Goal: Task Accomplishment & Management: Manage account settings

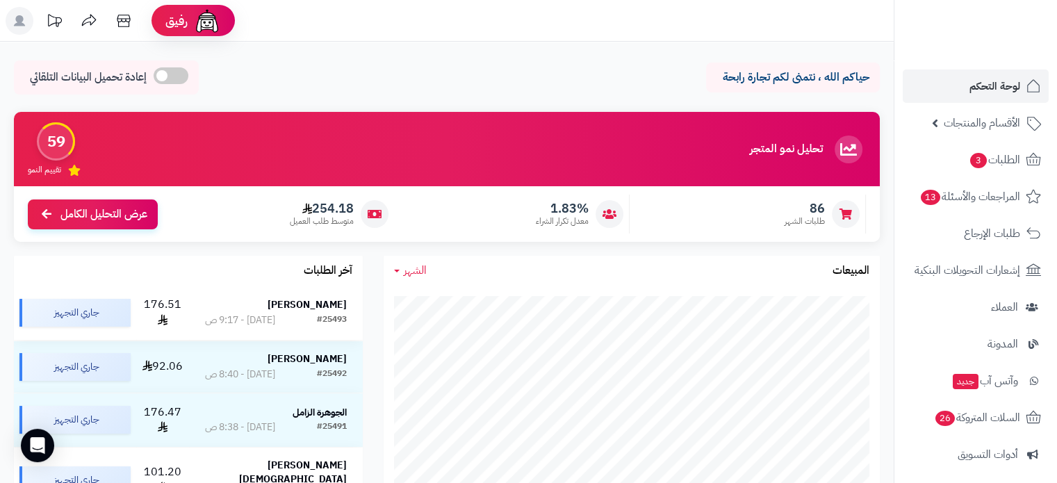
click at [322, 313] on div "#25493" at bounding box center [332, 320] width 30 height 14
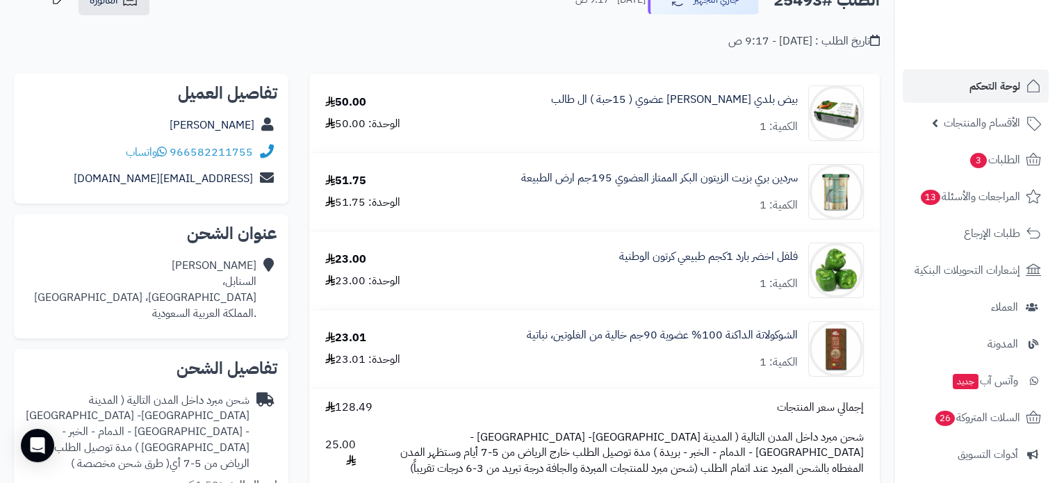
scroll to position [69, 0]
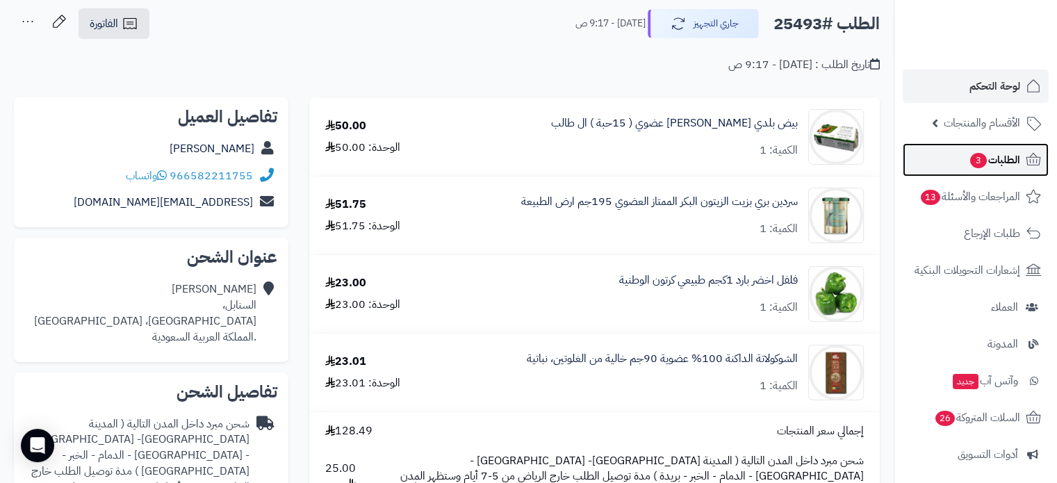
click at [973, 157] on span "3" at bounding box center [978, 160] width 17 height 15
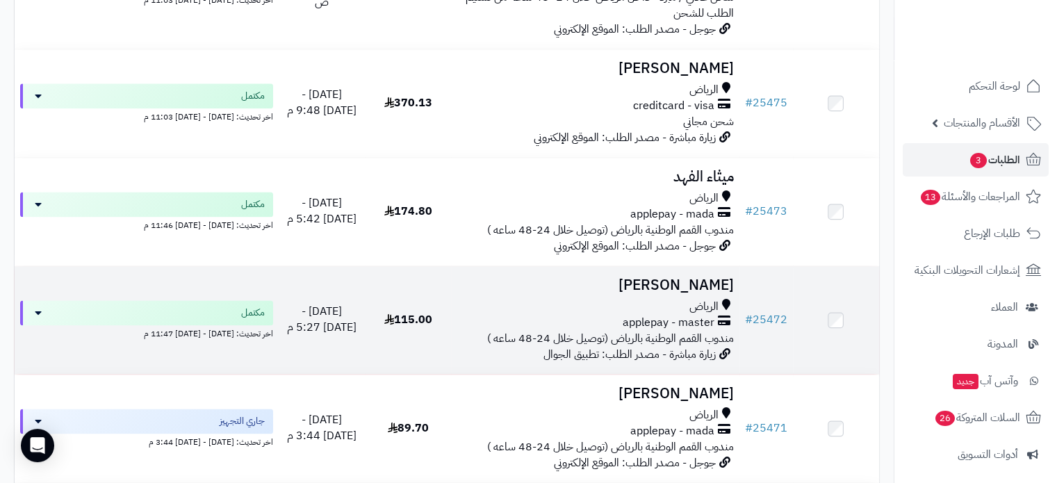
scroll to position [1876, 0]
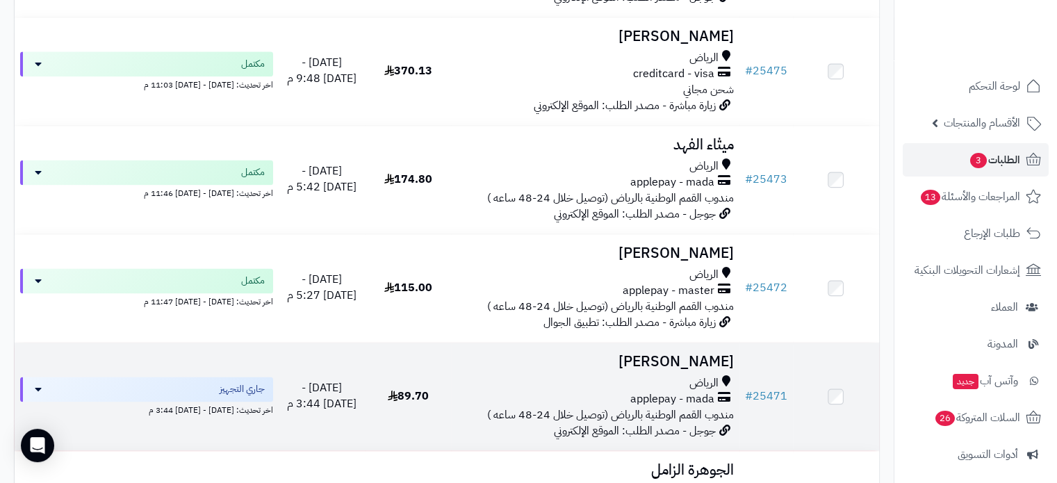
click at [690, 354] on h3 "مريم آل عمران" at bounding box center [594, 362] width 277 height 16
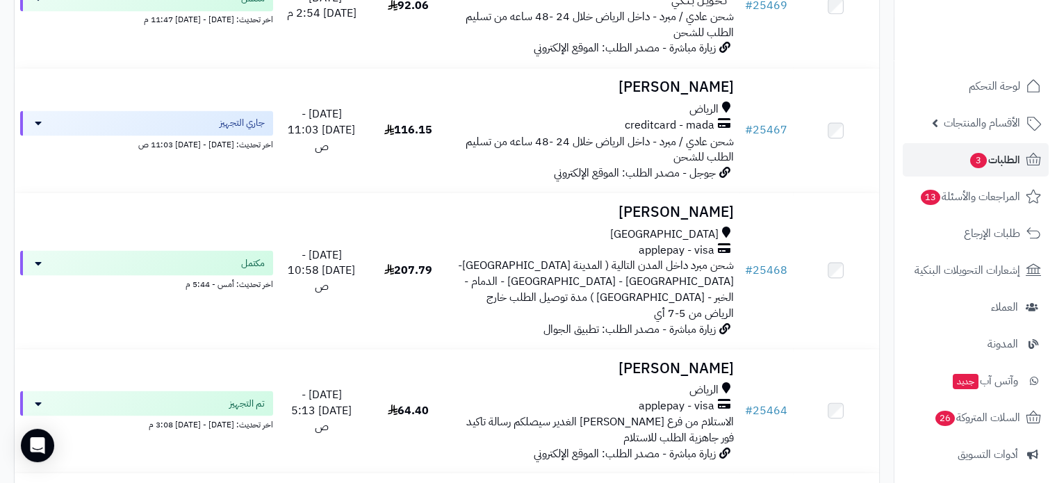
scroll to position [2571, 0]
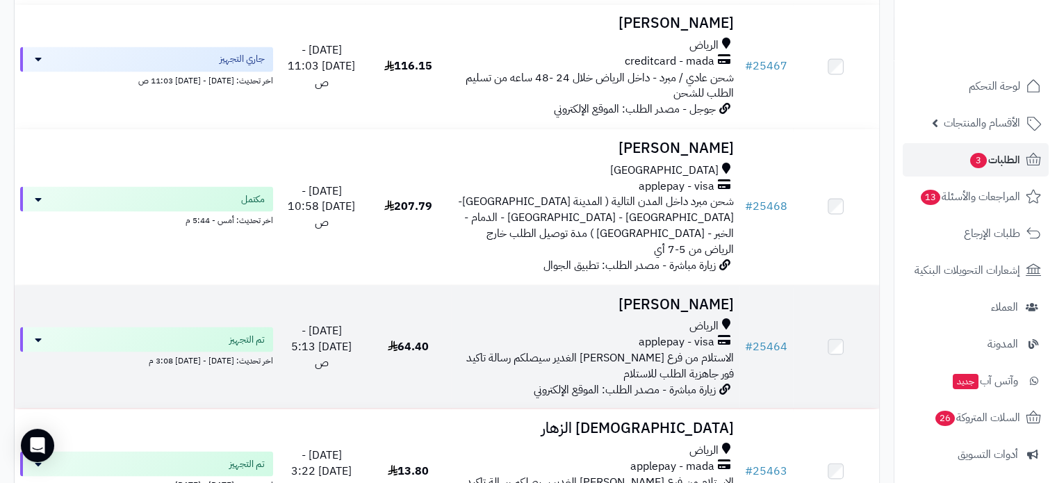
click at [695, 296] on h3 "[PERSON_NAME]" at bounding box center [594, 304] width 277 height 16
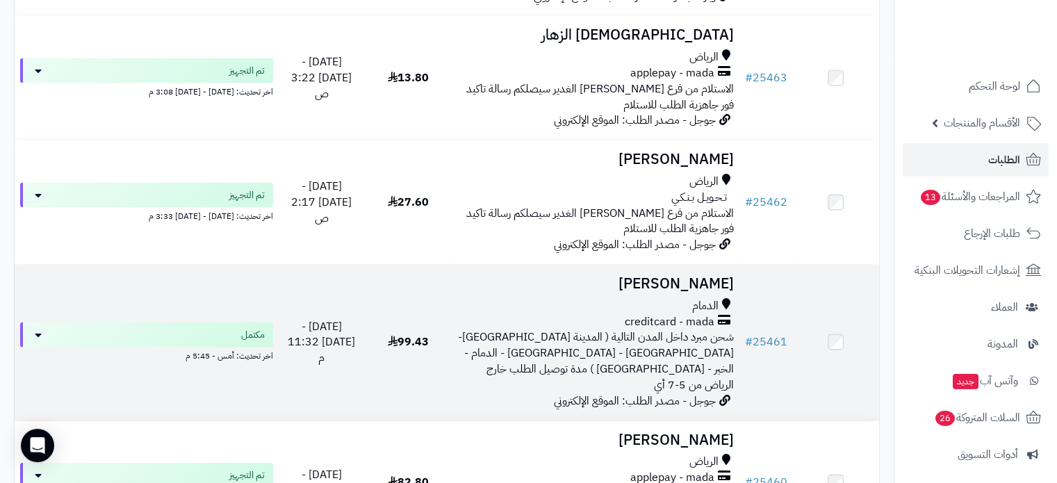
scroll to position [2988, 0]
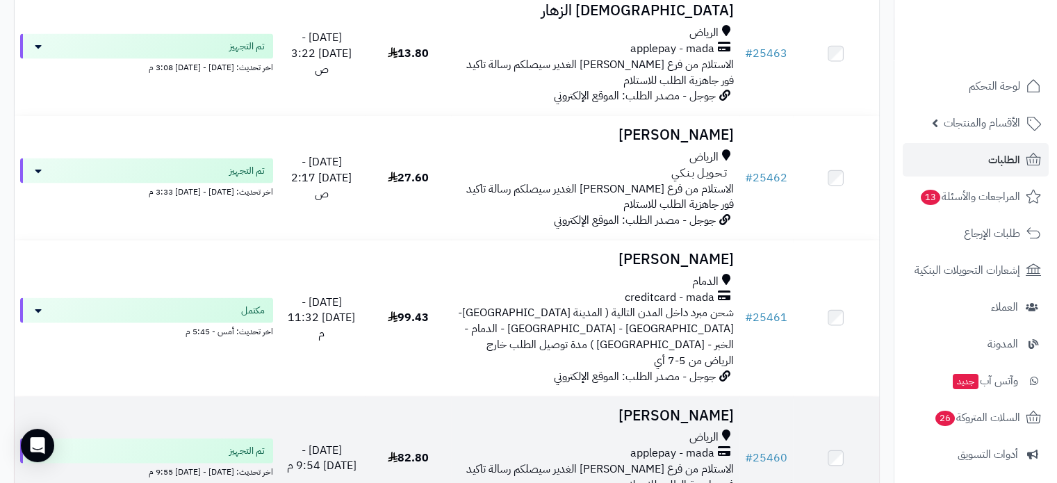
click at [701, 408] on h3 "[PERSON_NAME]" at bounding box center [594, 416] width 277 height 16
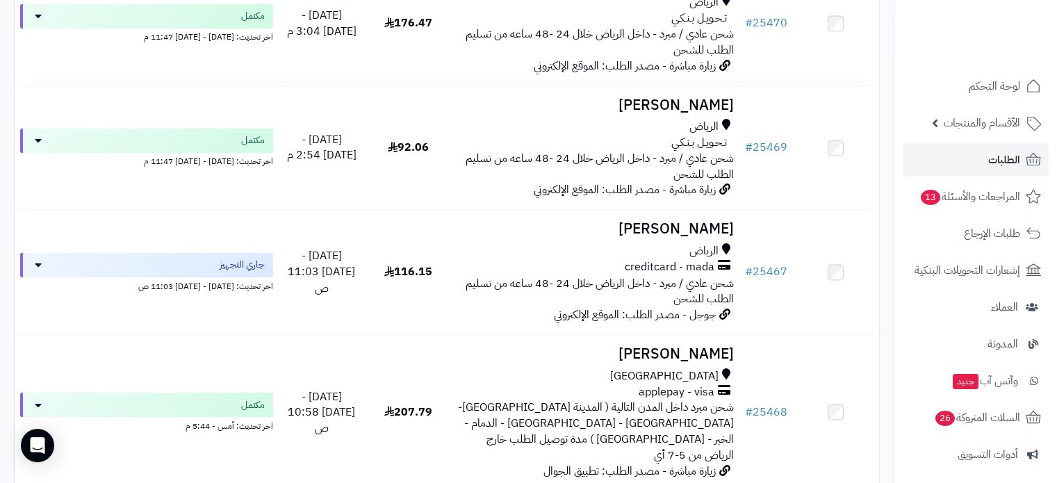
scroll to position [2362, 0]
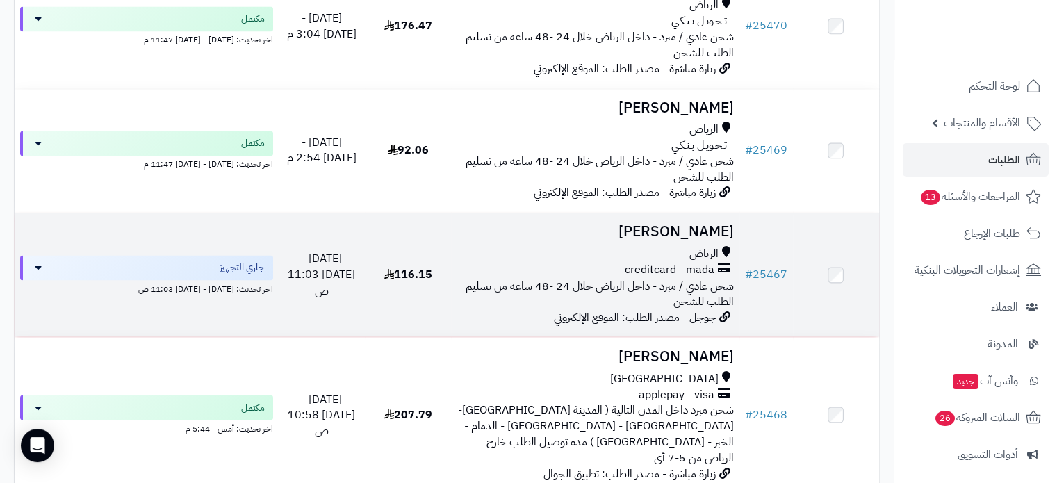
click at [689, 224] on h3 "[PERSON_NAME]" at bounding box center [594, 232] width 277 height 16
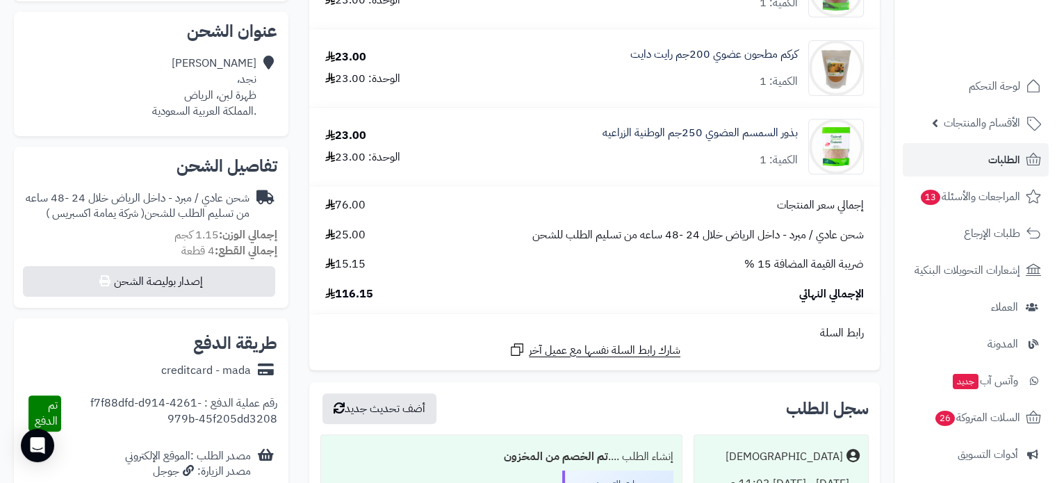
scroll to position [278, 0]
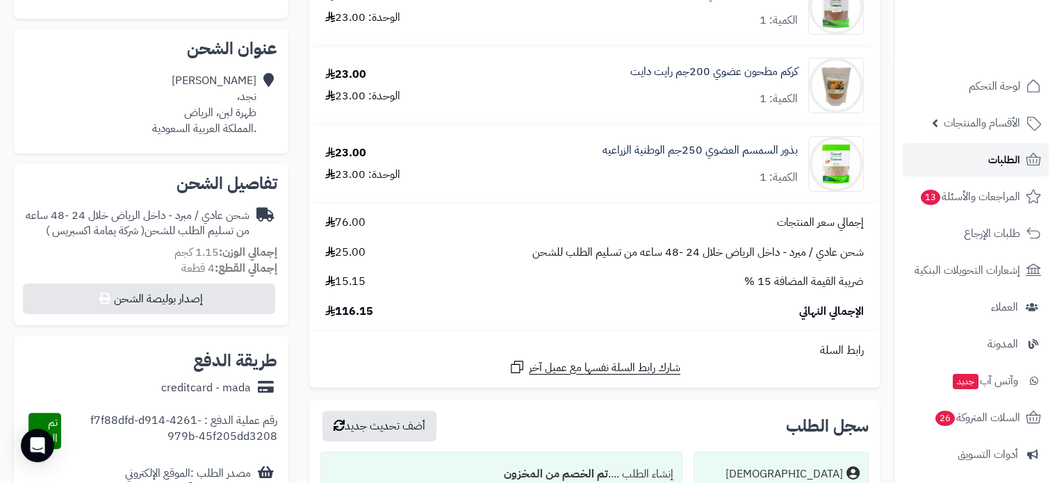
click at [993, 160] on span "الطلبات" at bounding box center [1004, 159] width 32 height 19
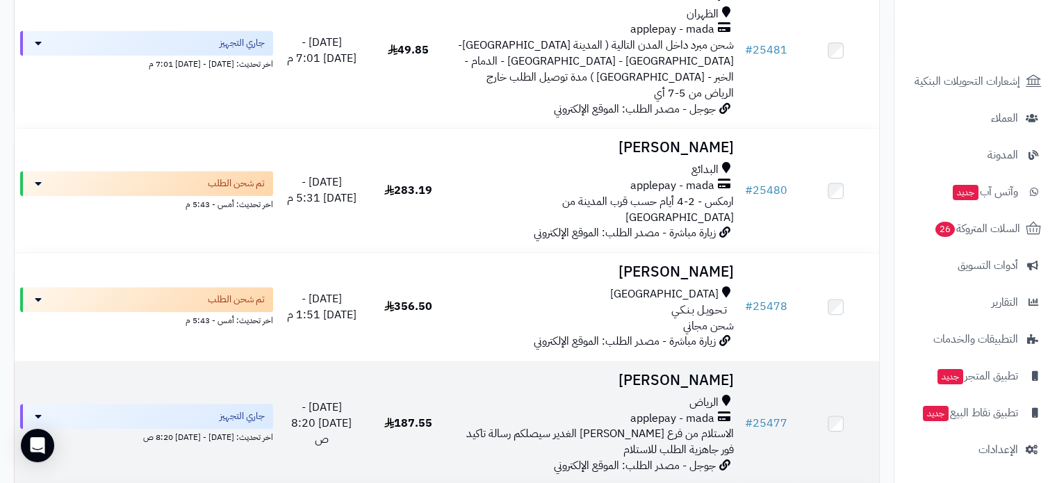
scroll to position [1320, 0]
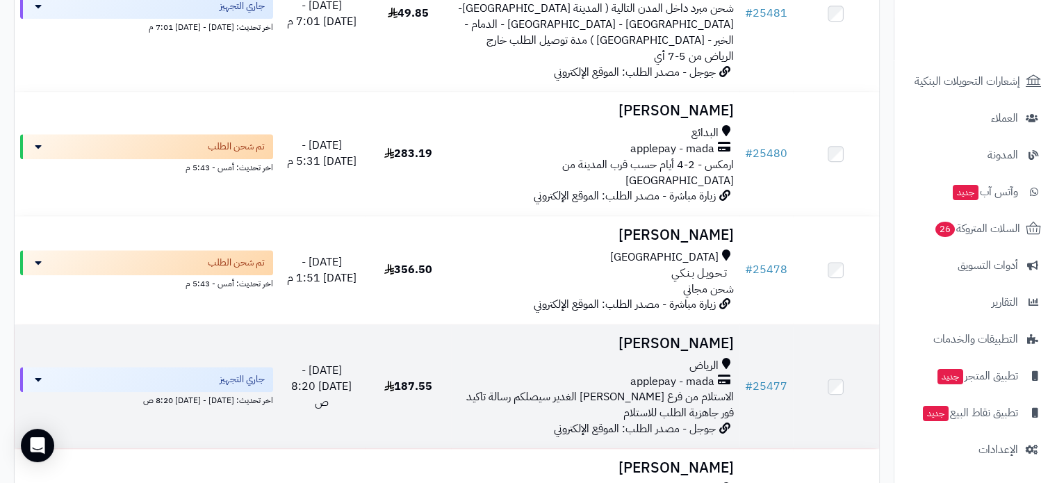
click at [705, 358] on span "الرياض" at bounding box center [703, 366] width 29 height 16
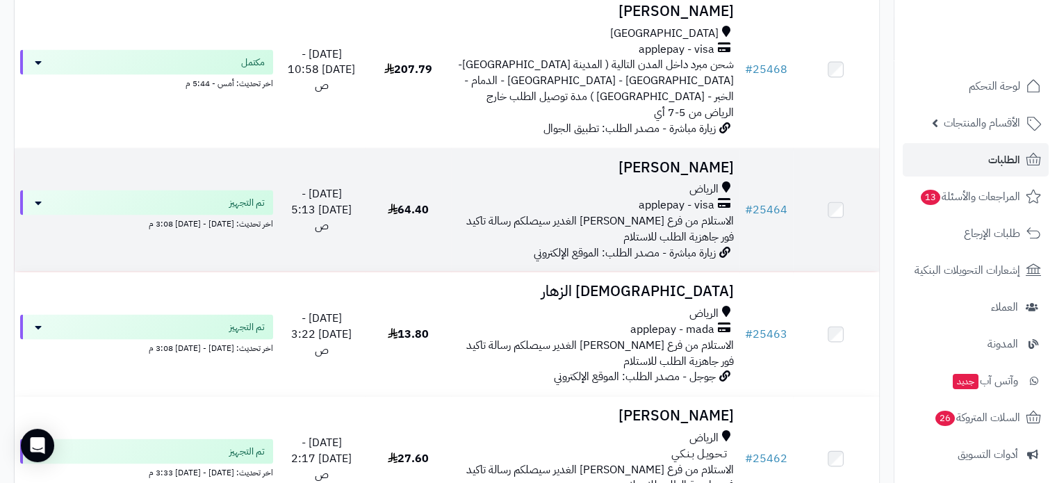
scroll to position [2710, 0]
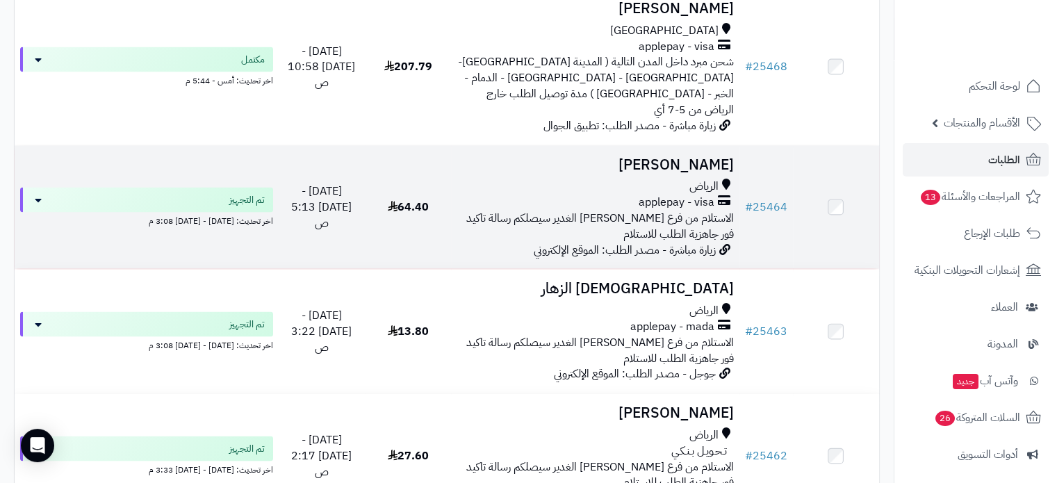
click at [689, 179] on span "الرياض" at bounding box center [703, 187] width 29 height 16
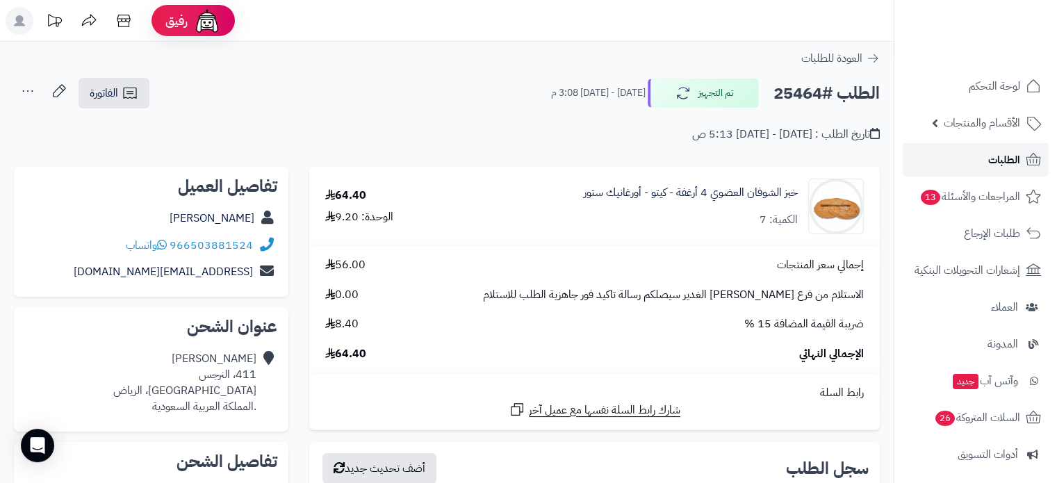
click at [988, 157] on span "الطلبات" at bounding box center [1004, 159] width 32 height 19
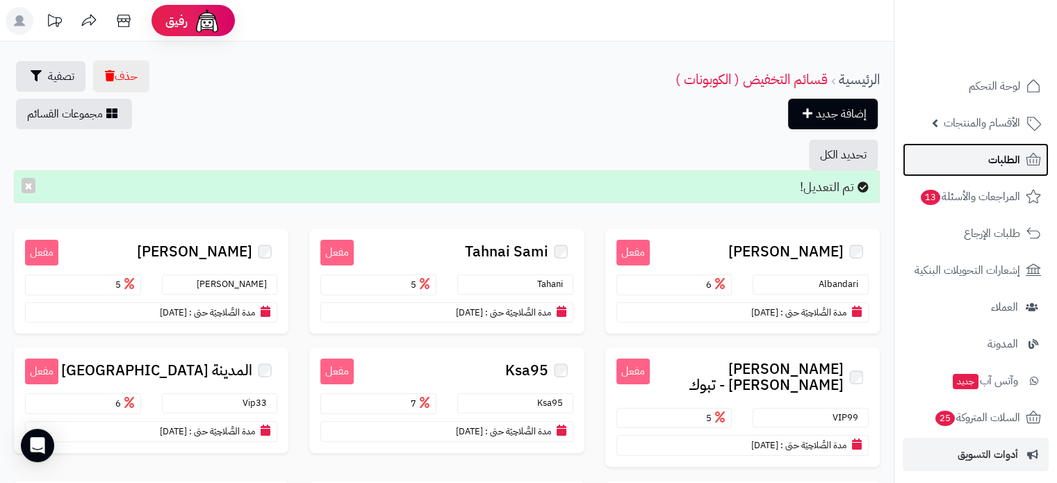
click at [1003, 160] on span "الطلبات" at bounding box center [1004, 159] width 32 height 19
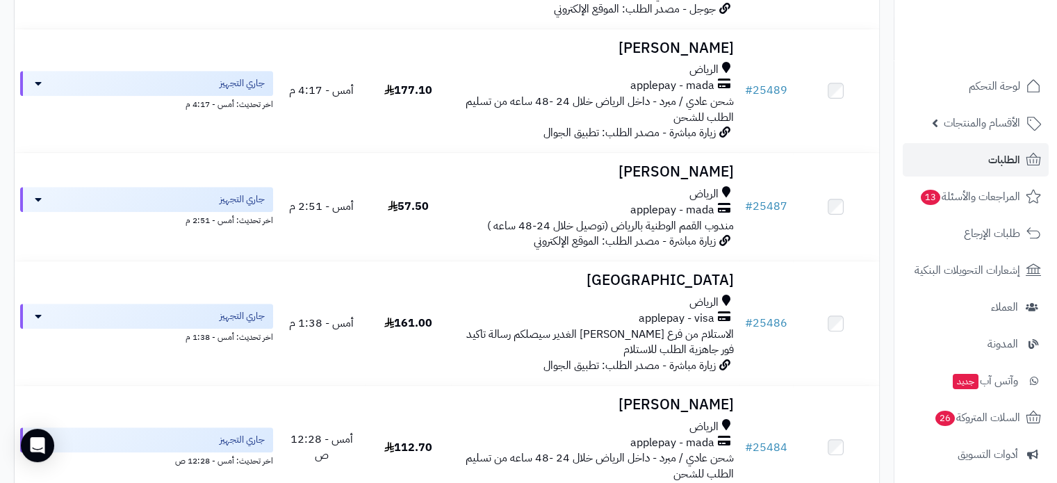
scroll to position [764, 0]
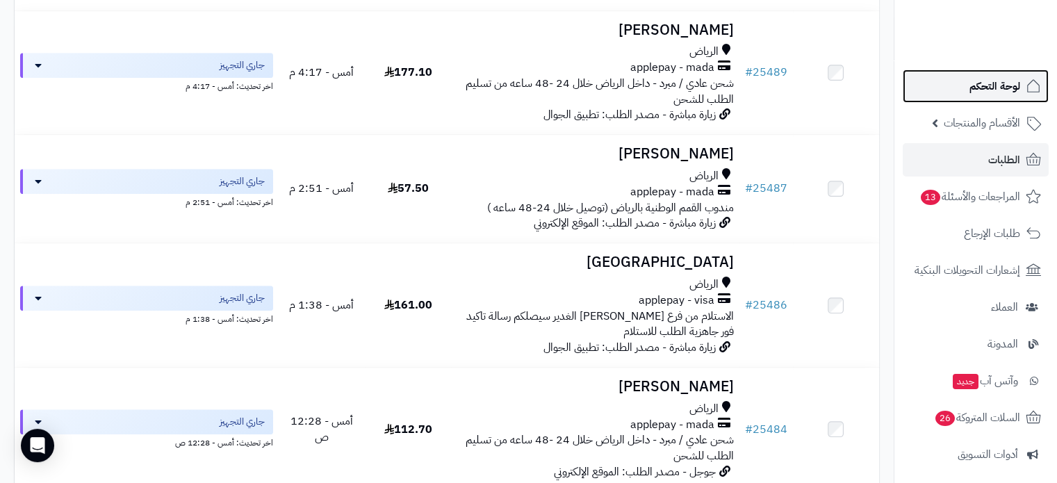
click at [1004, 87] on span "لوحة التحكم" at bounding box center [994, 85] width 51 height 19
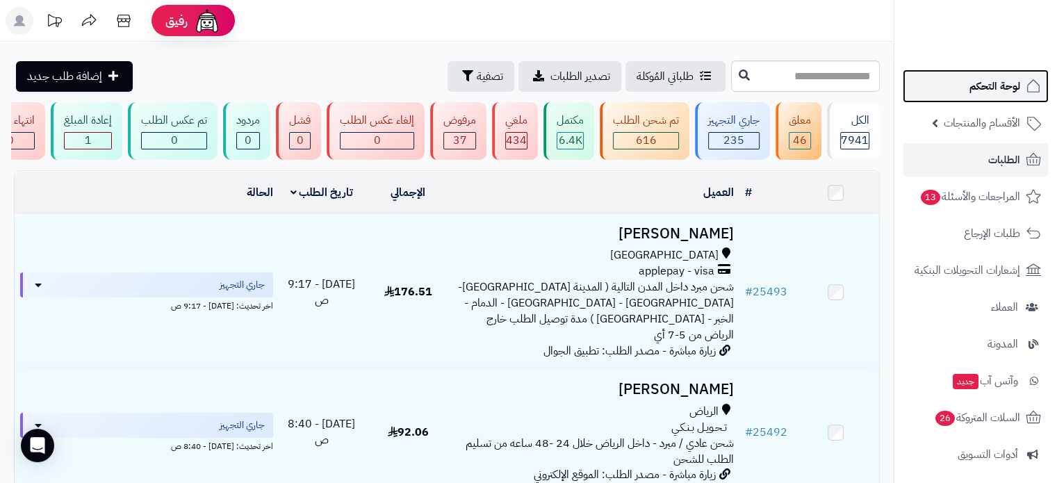
click at [993, 87] on span "لوحة التحكم" at bounding box center [994, 85] width 51 height 19
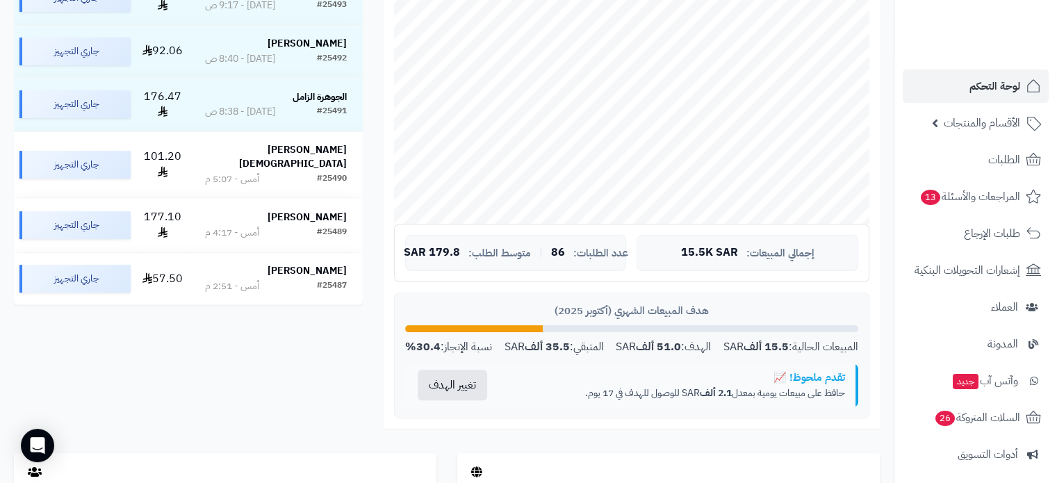
scroll to position [347, 0]
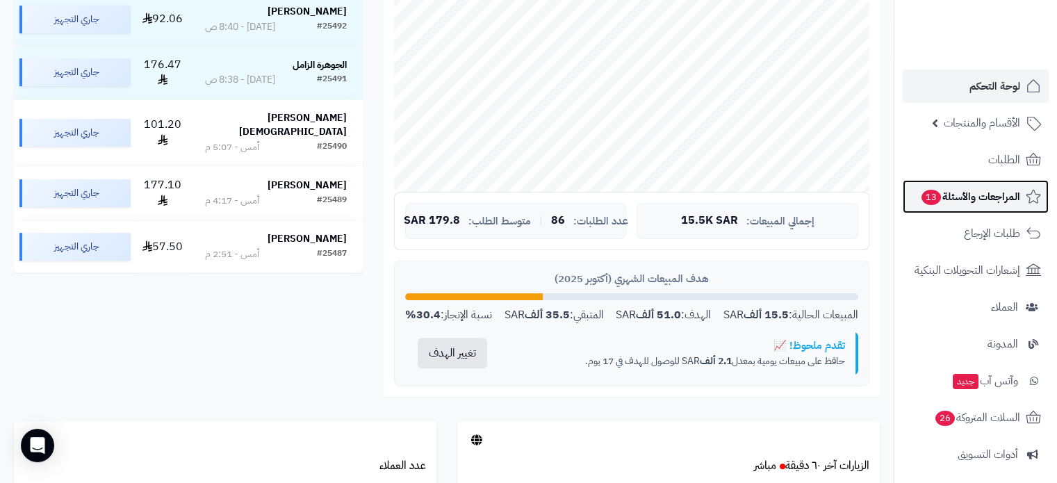
click at [952, 199] on span "المراجعات والأسئلة 13" at bounding box center [970, 196] width 100 height 19
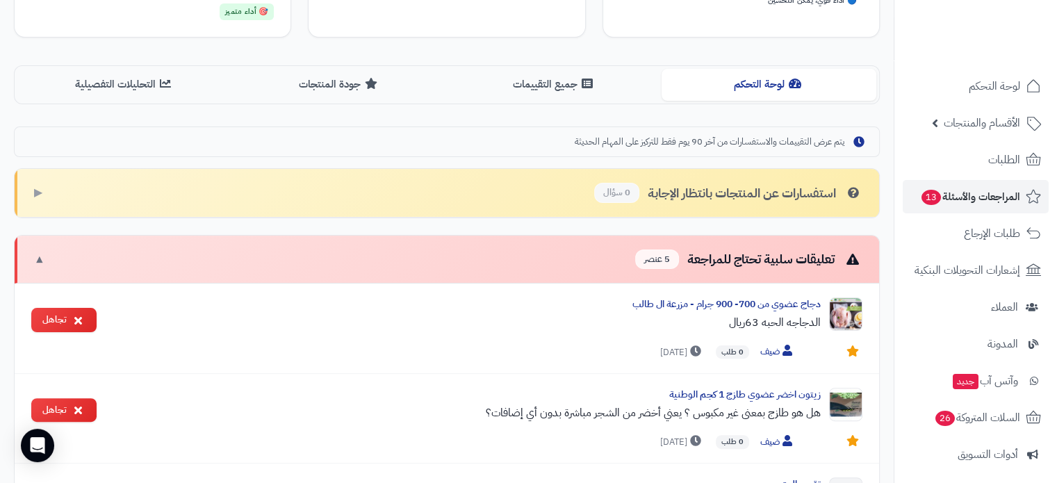
scroll to position [347, 0]
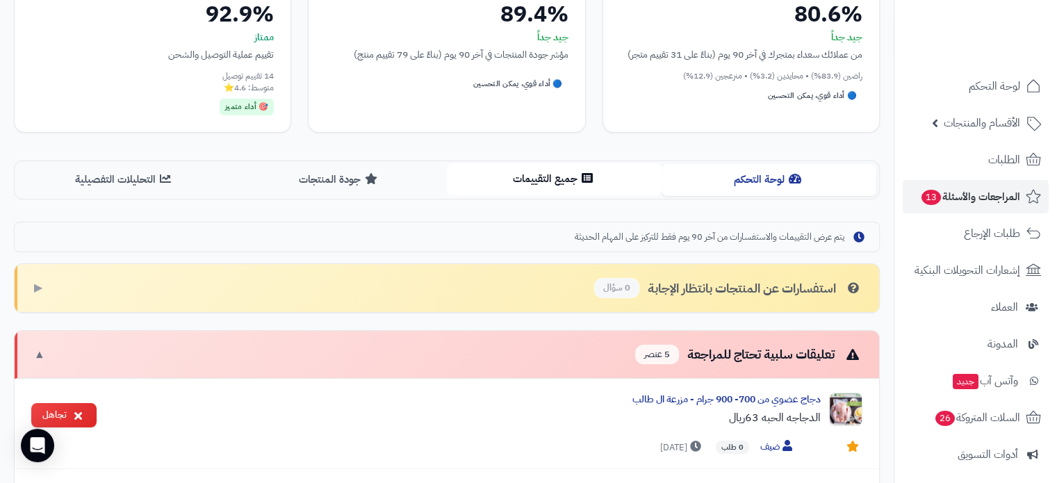
click at [550, 178] on button "جميع التقييمات" at bounding box center [554, 178] width 215 height 31
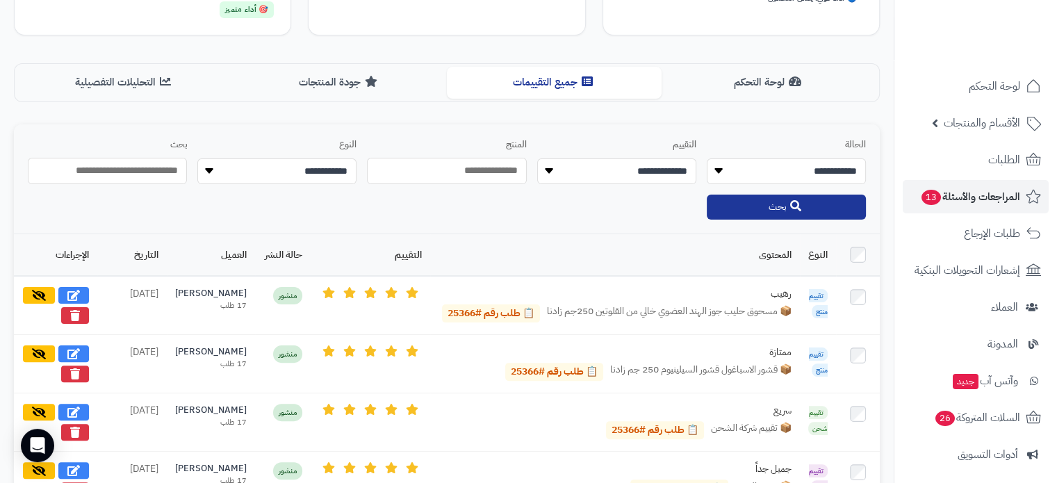
scroll to position [417, 0]
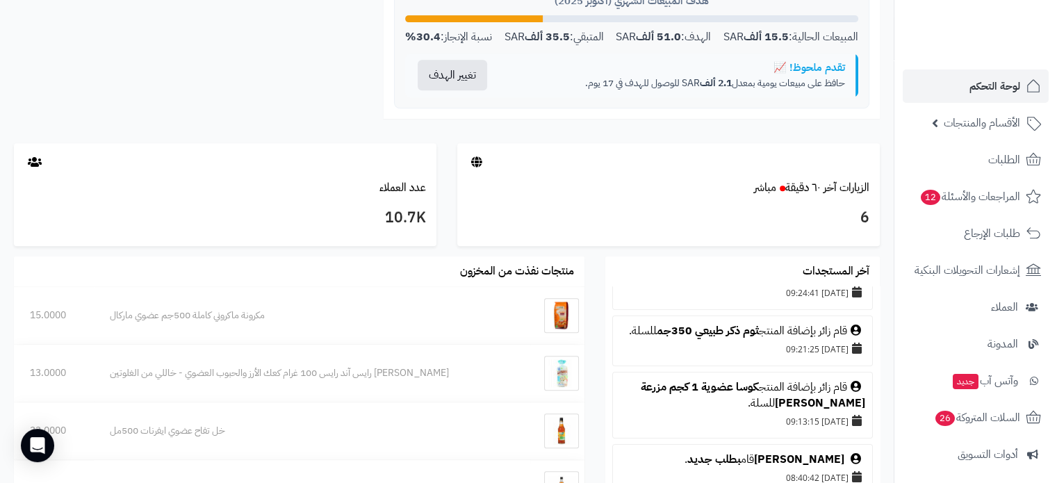
scroll to position [139, 0]
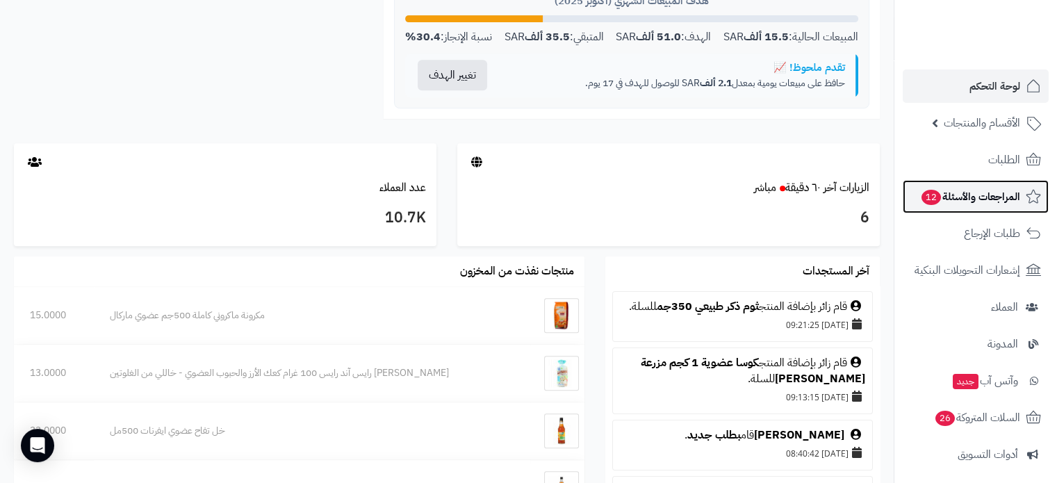
click at [959, 194] on span "المراجعات والأسئلة 12" at bounding box center [970, 196] width 100 height 19
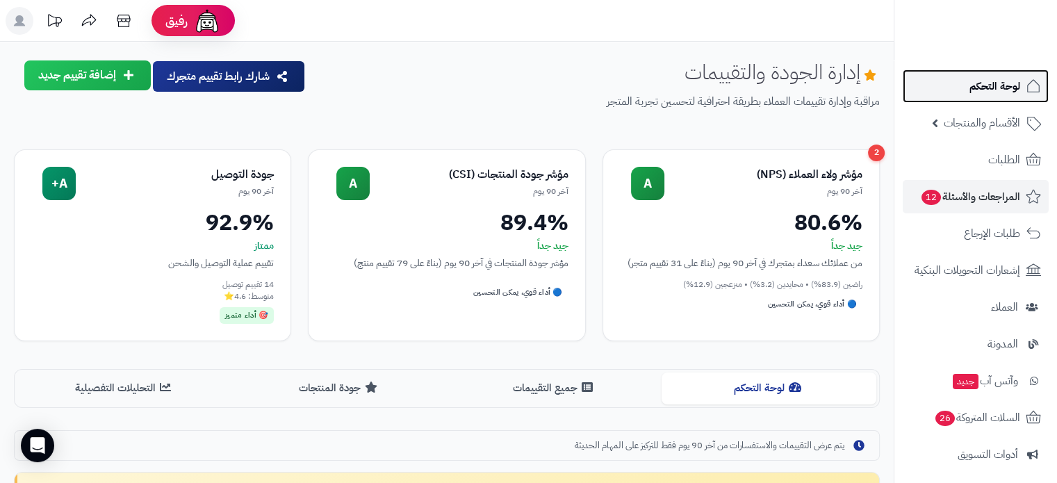
click at [997, 84] on span "لوحة التحكم" at bounding box center [994, 85] width 51 height 19
